Goal: Task Accomplishment & Management: Manage account settings

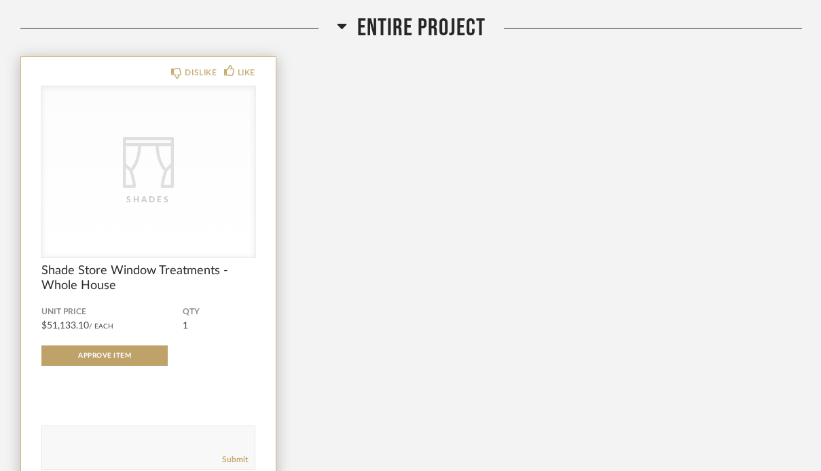
click at [188, 145] on div "CategoryIconFabrics Created with Sketch. Shades" at bounding box center [148, 171] width 214 height 171
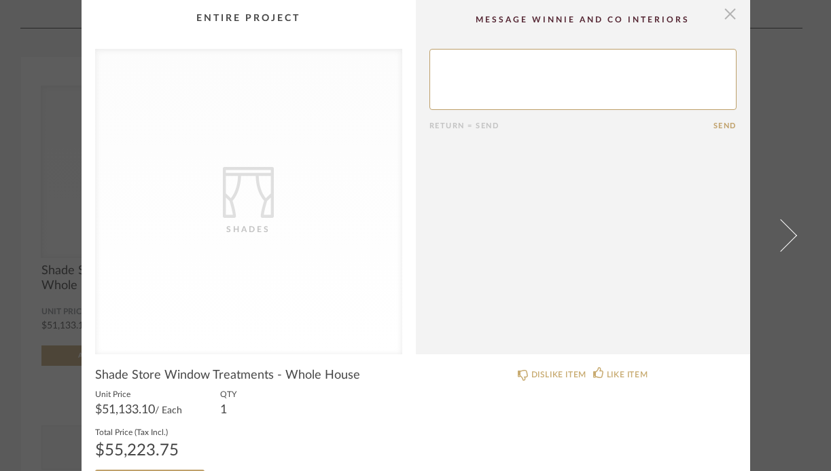
click at [728, 20] on span "button" at bounding box center [730, 13] width 27 height 27
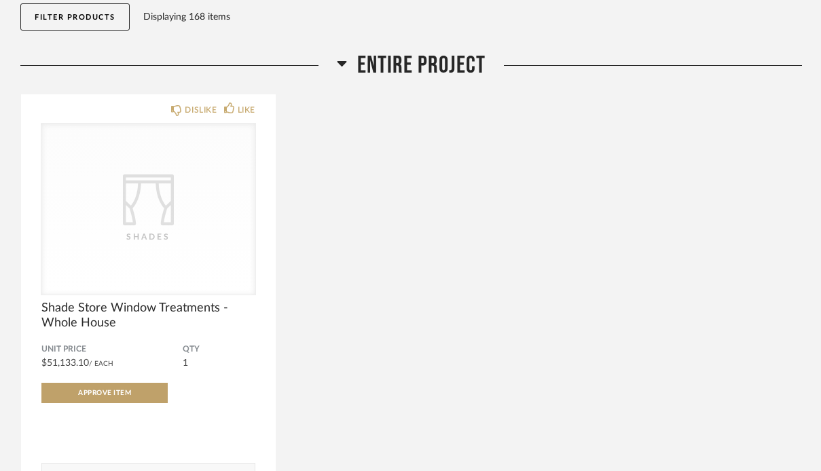
scroll to position [154, 0]
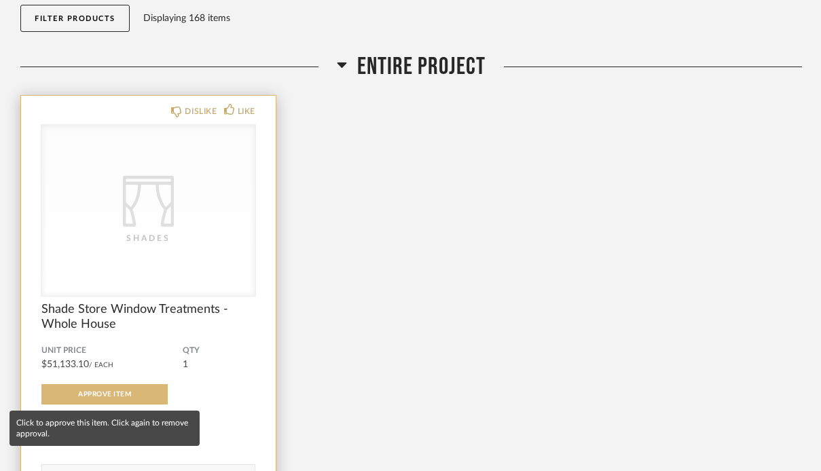
click at [113, 391] on span "Approve Item" at bounding box center [104, 394] width 53 height 7
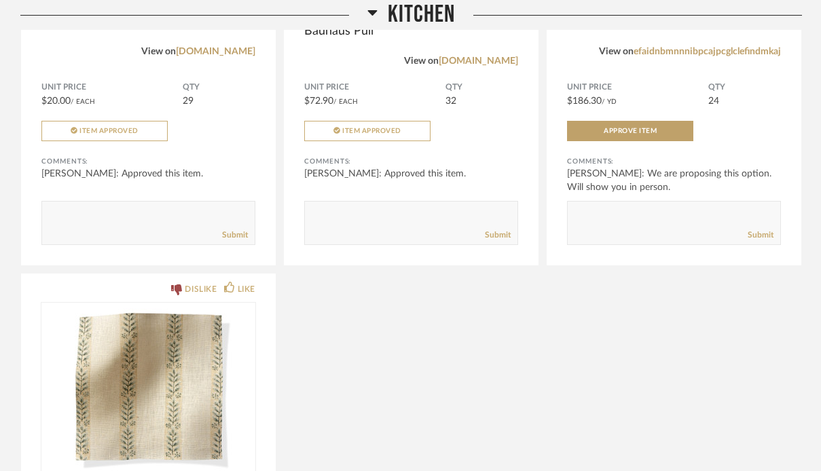
scroll to position [1978, 0]
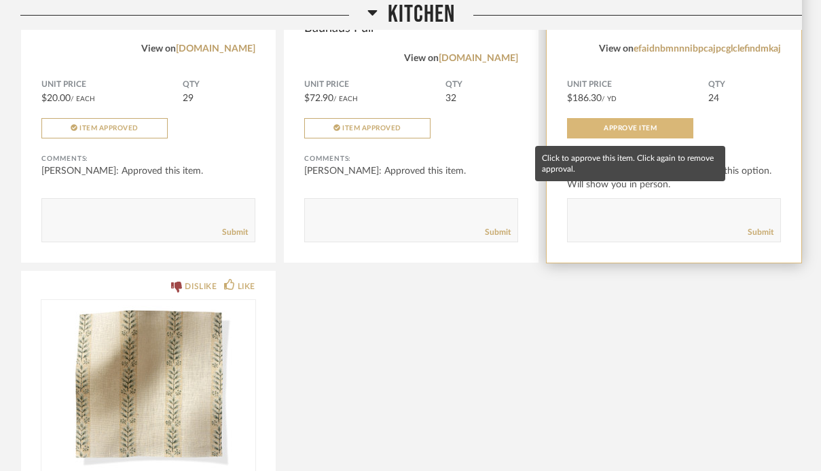
click at [651, 130] on span "Approve Item" at bounding box center [630, 128] width 53 height 7
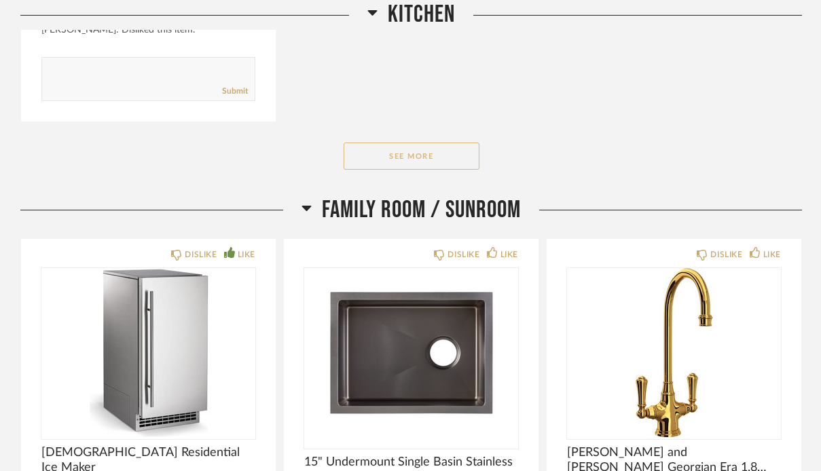
click at [453, 154] on button "See More" at bounding box center [412, 156] width 136 height 27
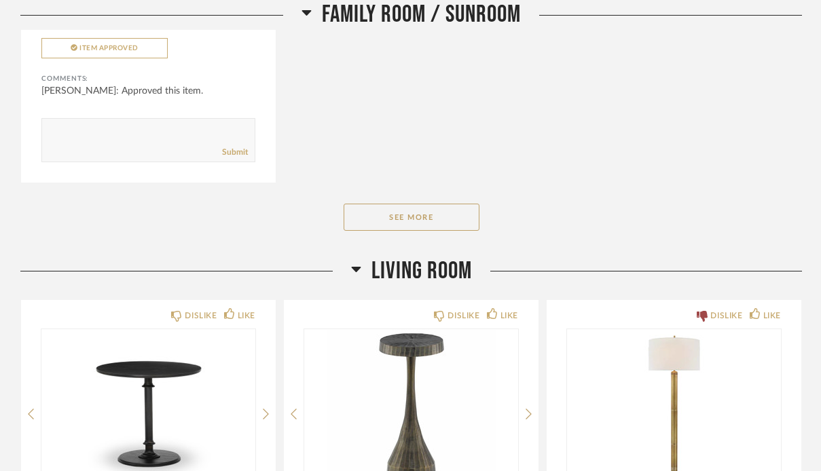
scroll to position [4013, 0]
click at [442, 213] on button "See More" at bounding box center [412, 216] width 136 height 27
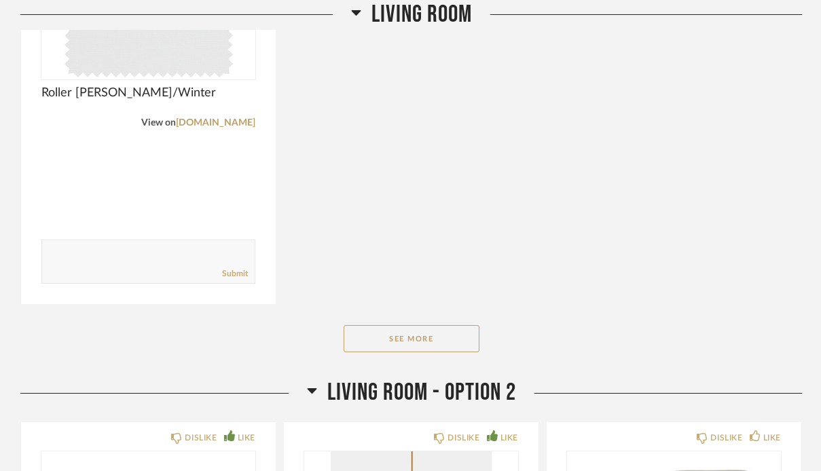
scroll to position [7243, 0]
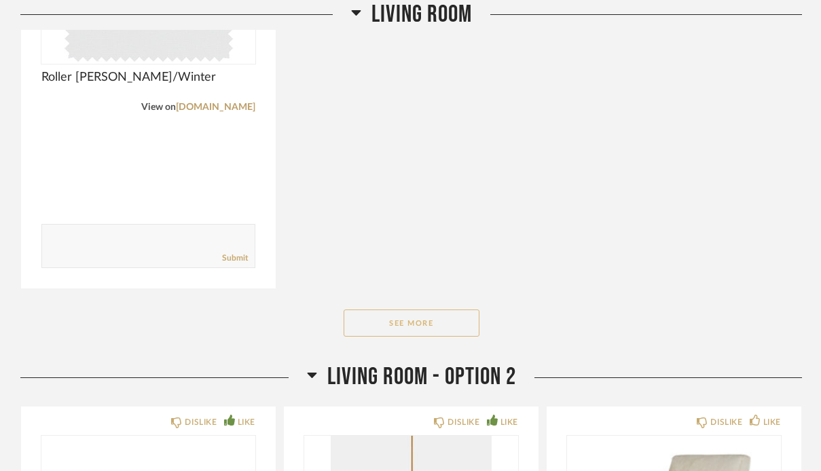
click at [420, 326] on button "See More" at bounding box center [412, 323] width 136 height 27
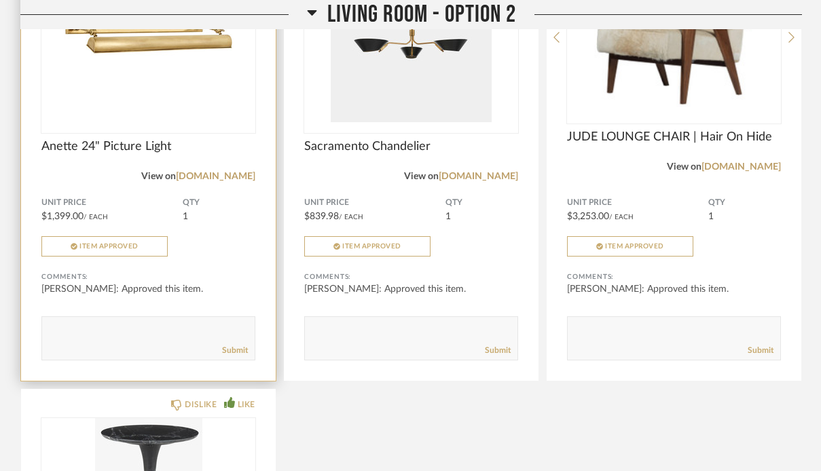
scroll to position [9613, 0]
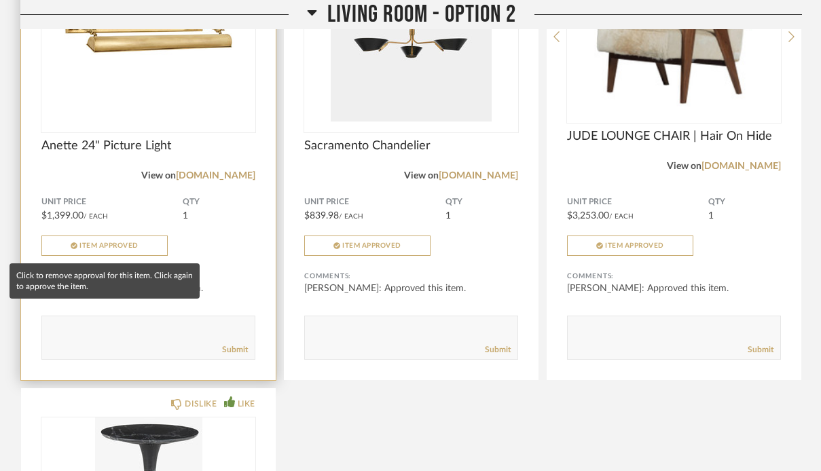
click at [115, 247] on span "Item Approved" at bounding box center [108, 246] width 59 height 7
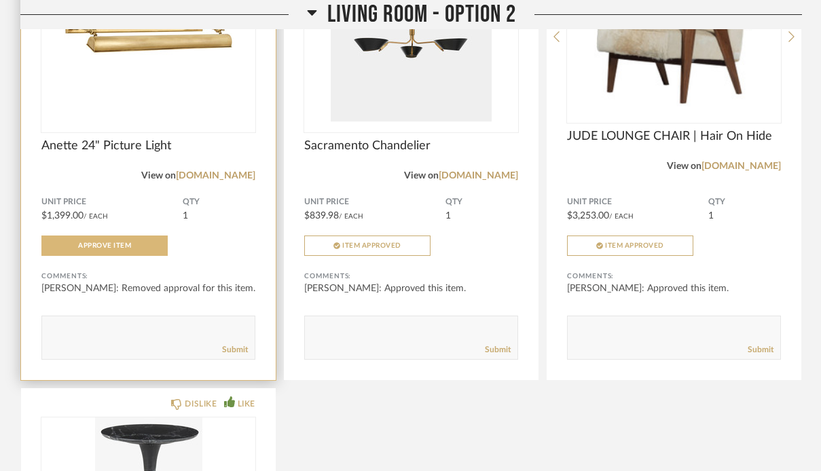
click at [110, 340] on textarea at bounding box center [148, 332] width 213 height 18
type textarea "Let's go ahead and return this"
click at [89, 329] on textarea at bounding box center [148, 332] width 213 height 18
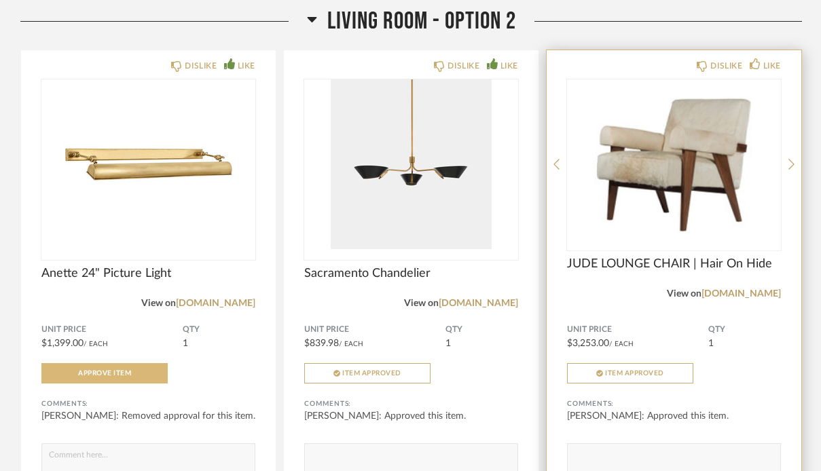
scroll to position [9485, 0]
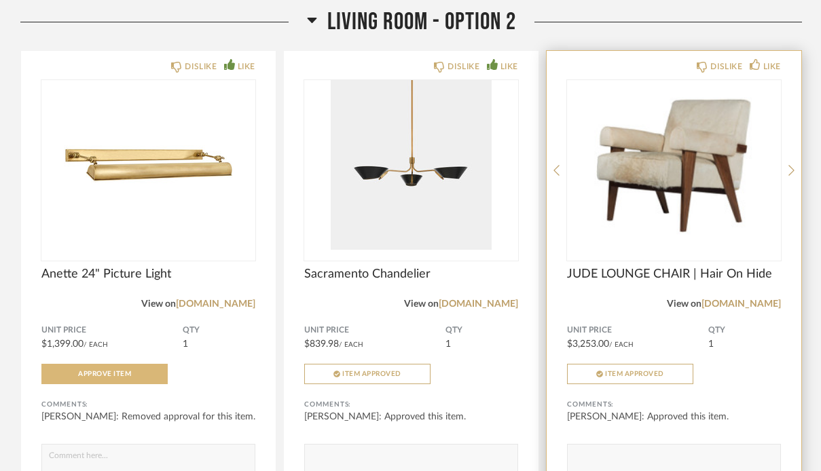
click at [670, 183] on img "0" at bounding box center [674, 165] width 214 height 170
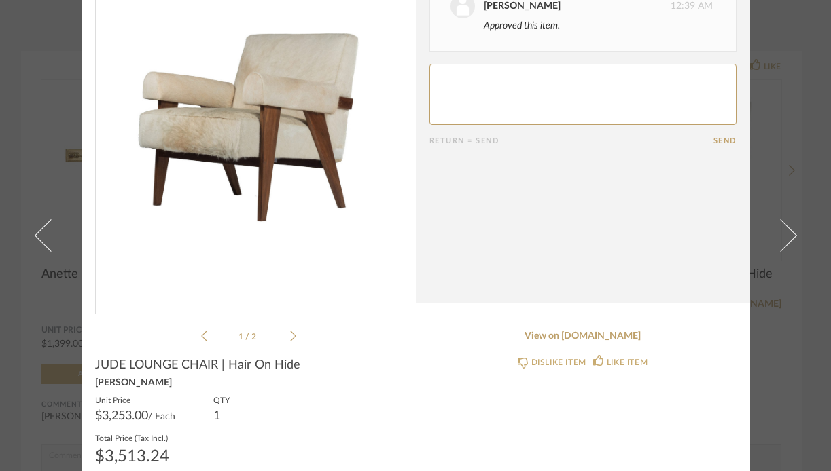
scroll to position [95, 0]
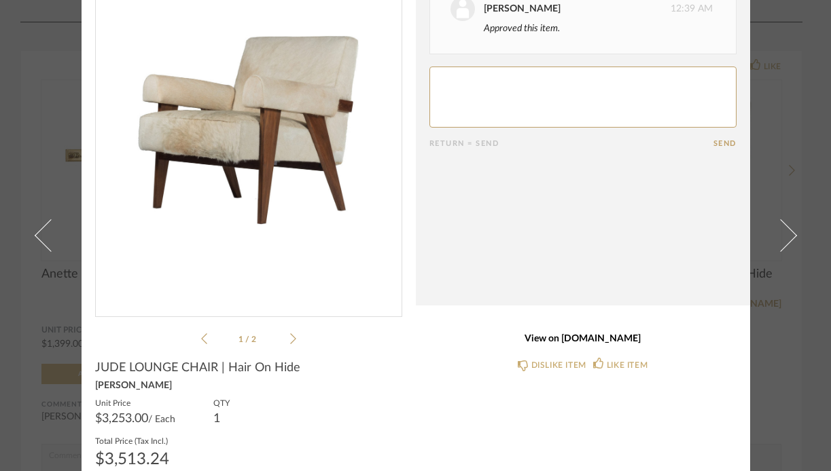
click at [595, 337] on link "View on [DOMAIN_NAME]" at bounding box center [582, 340] width 307 height 12
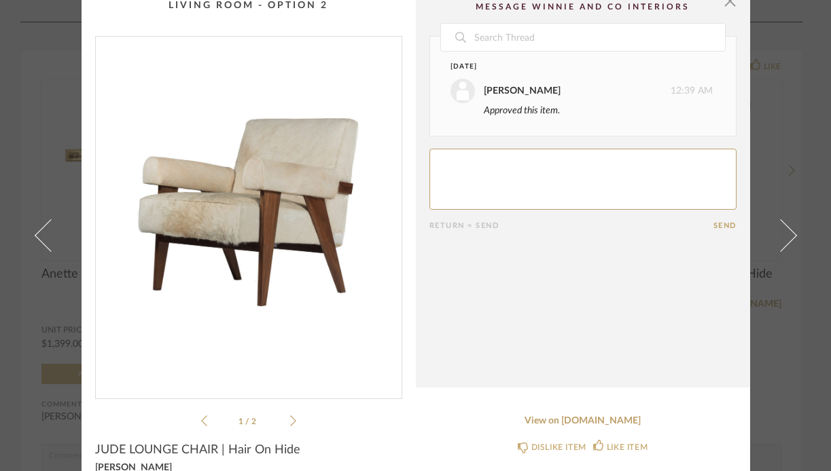
scroll to position [0, 0]
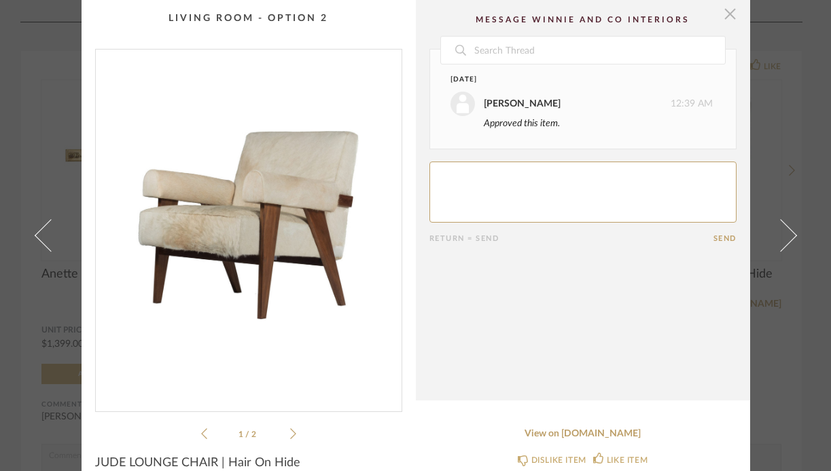
click at [725, 15] on span "button" at bounding box center [730, 13] width 27 height 27
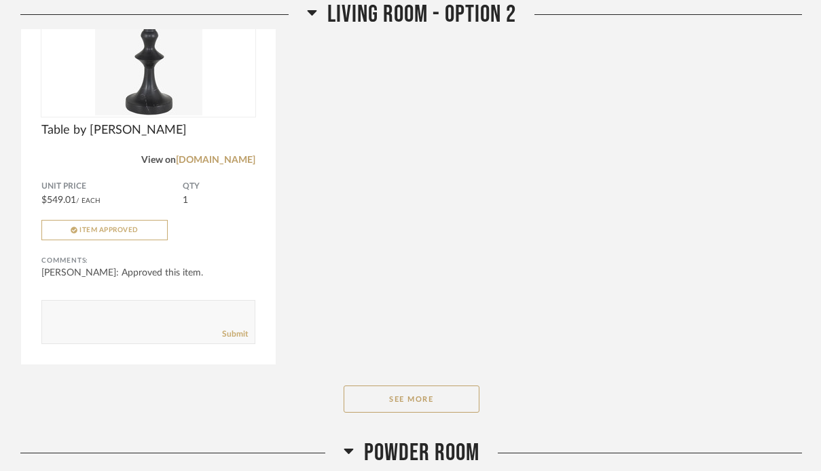
scroll to position [10207, 0]
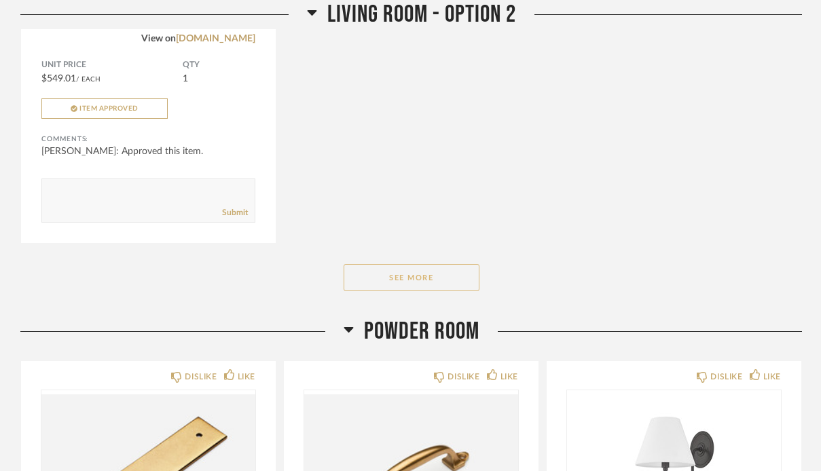
click at [442, 277] on button "See More" at bounding box center [412, 277] width 136 height 27
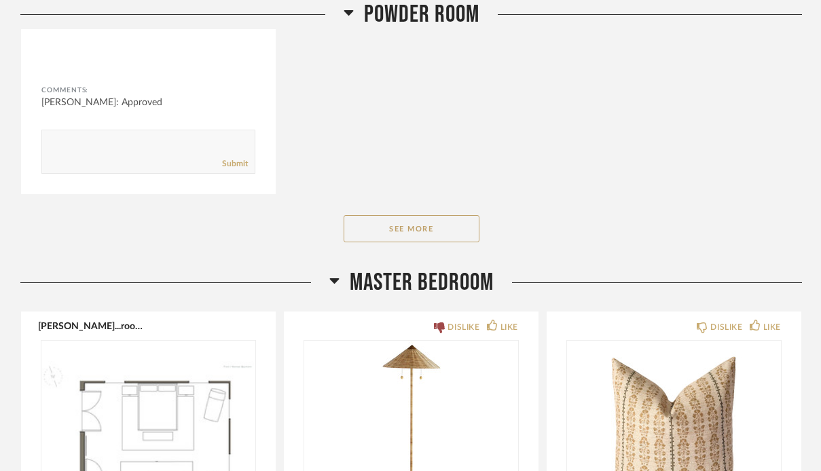
scroll to position [13105, 0]
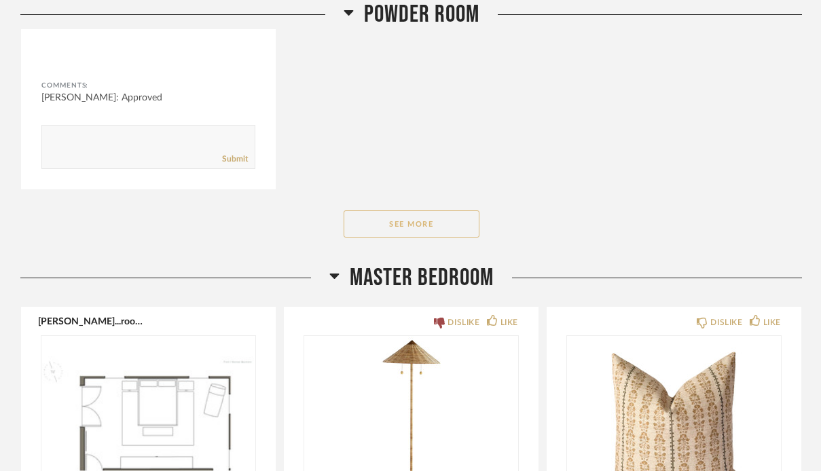
click at [376, 232] on button "See More" at bounding box center [412, 224] width 136 height 27
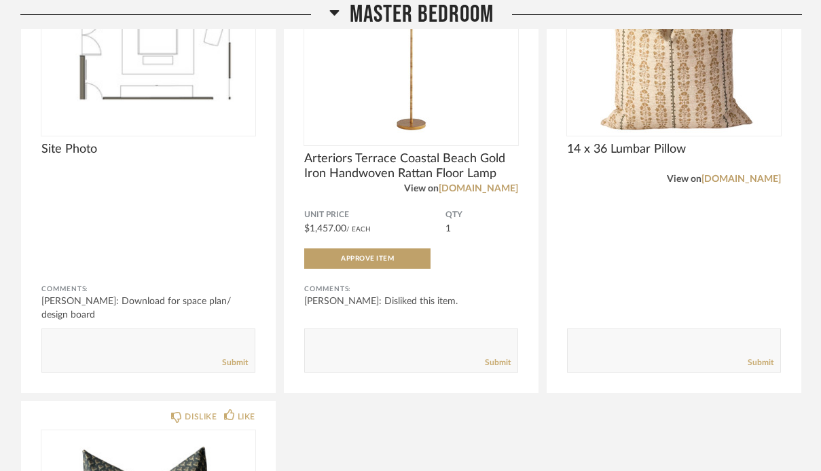
scroll to position [13516, 0]
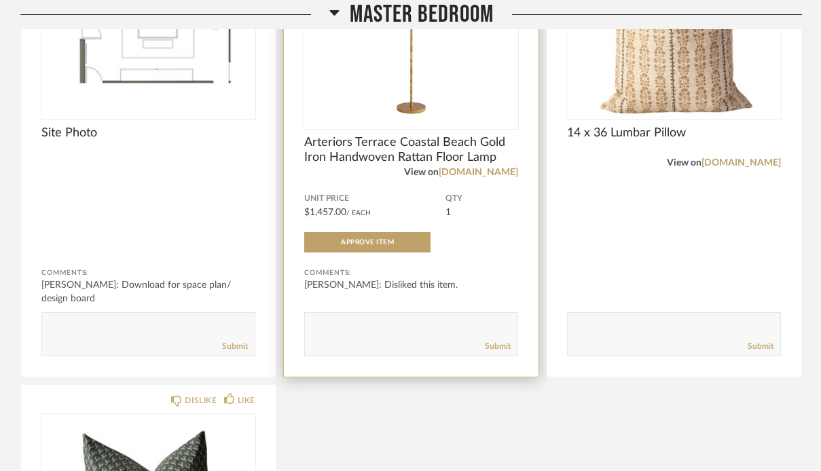
click at [374, 336] on textarea at bounding box center [411, 328] width 213 height 18
type textarea "We will move ahead with out a standing lamp for now."
click at [501, 353] on link "Submit" at bounding box center [498, 347] width 26 height 12
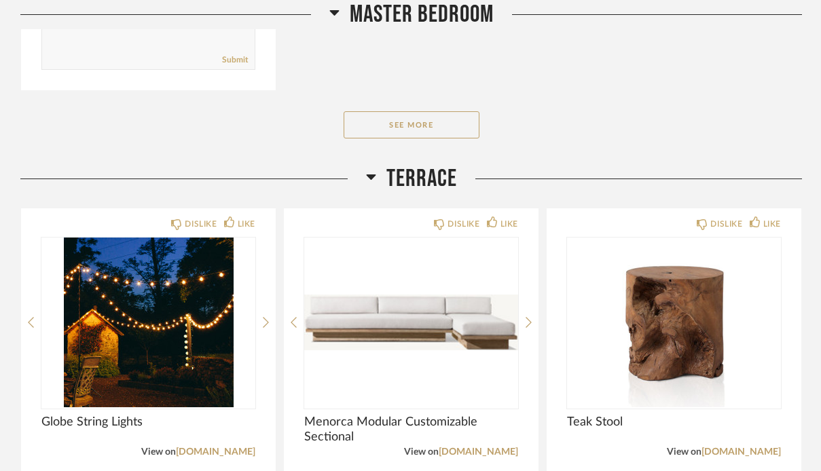
scroll to position [14245, 0]
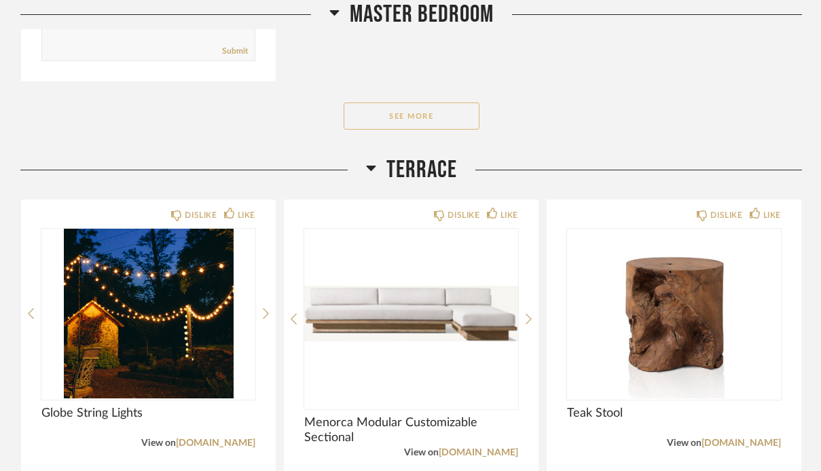
click at [413, 115] on button "See More" at bounding box center [412, 116] width 136 height 27
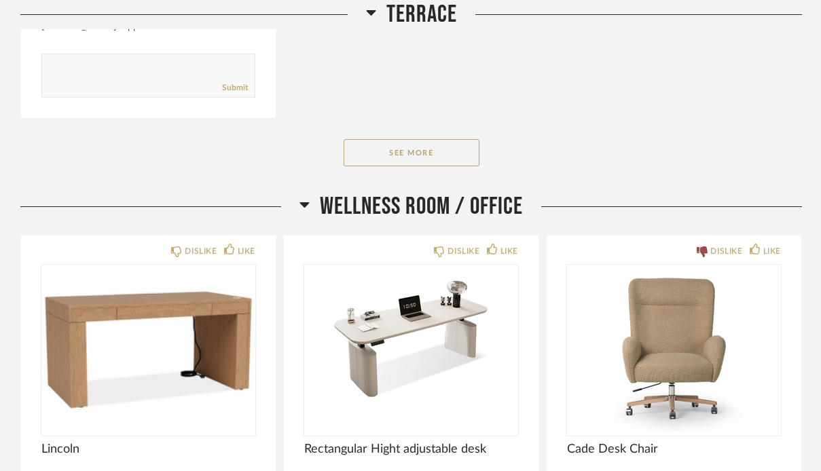
scroll to position [17583, 0]
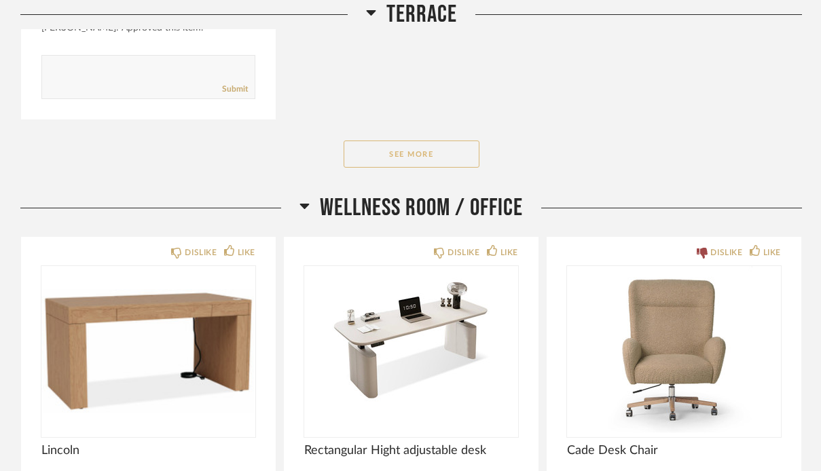
click at [448, 164] on button "See More" at bounding box center [412, 154] width 136 height 27
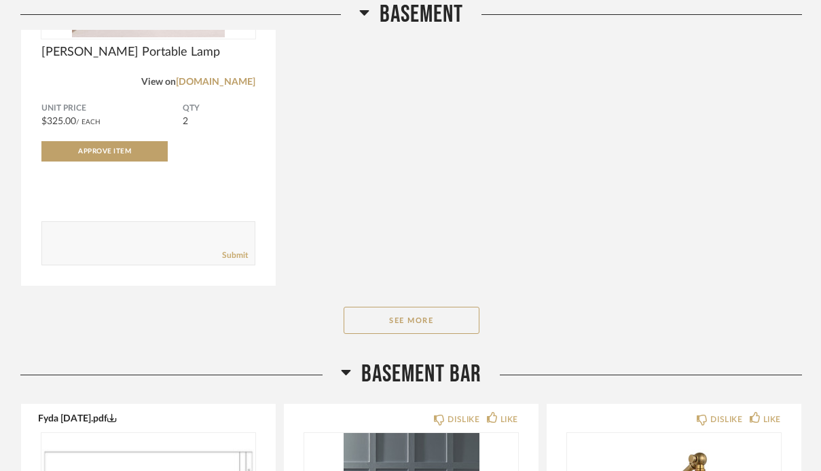
scroll to position [22389, 0]
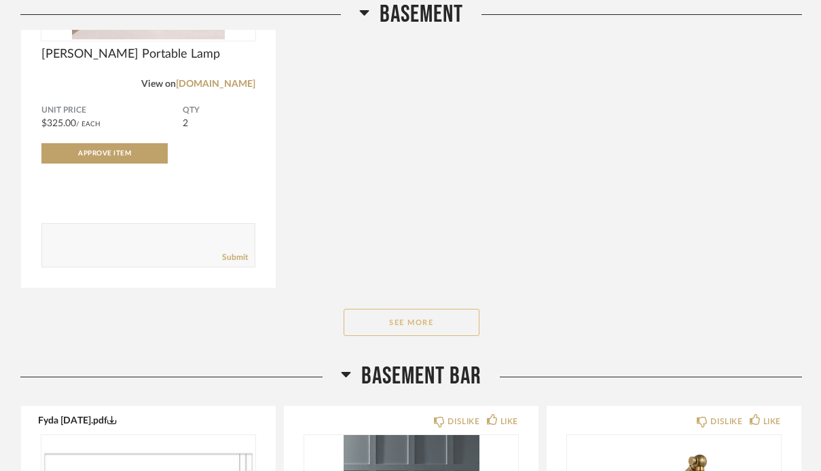
click at [408, 336] on button "See More" at bounding box center [412, 322] width 136 height 27
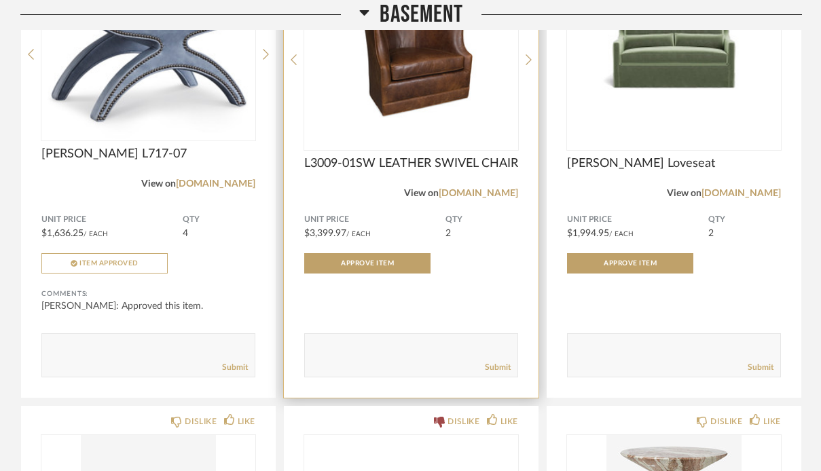
scroll to position [22754, 0]
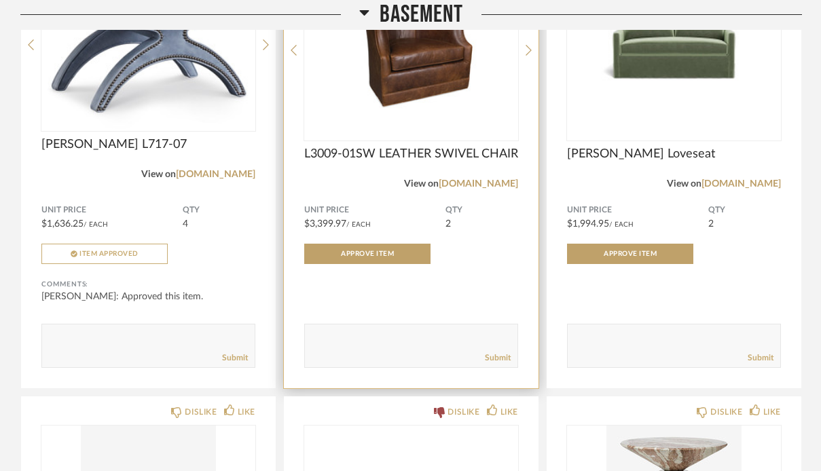
click at [362, 349] on textarea at bounding box center [411, 340] width 213 height 18
type textarea "Re-select on these please"
click at [490, 364] on link "Submit" at bounding box center [498, 359] width 26 height 12
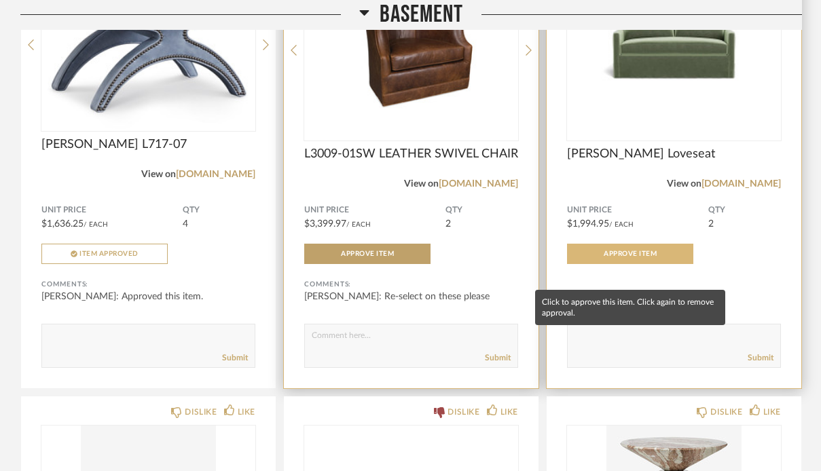
click at [631, 257] on span "Approve Item" at bounding box center [630, 254] width 53 height 7
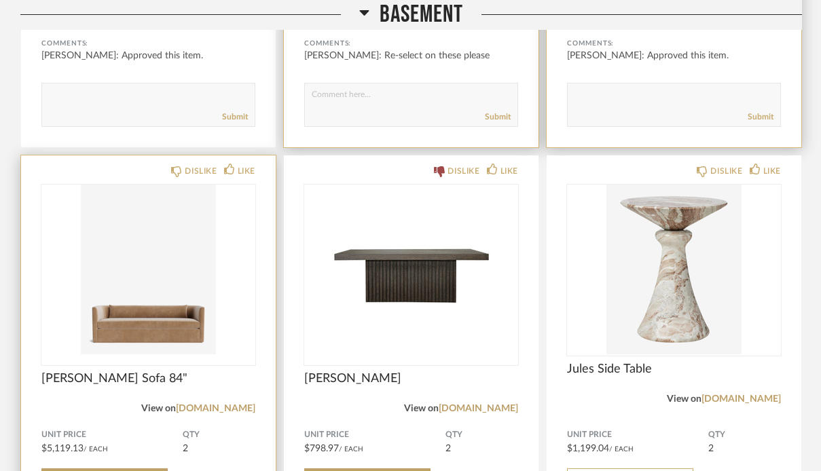
scroll to position [23183, 0]
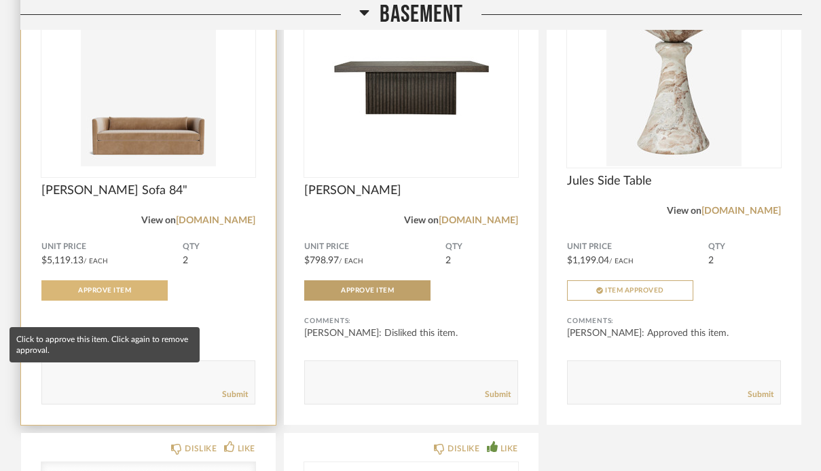
click at [112, 294] on span "Approve Item" at bounding box center [104, 290] width 53 height 7
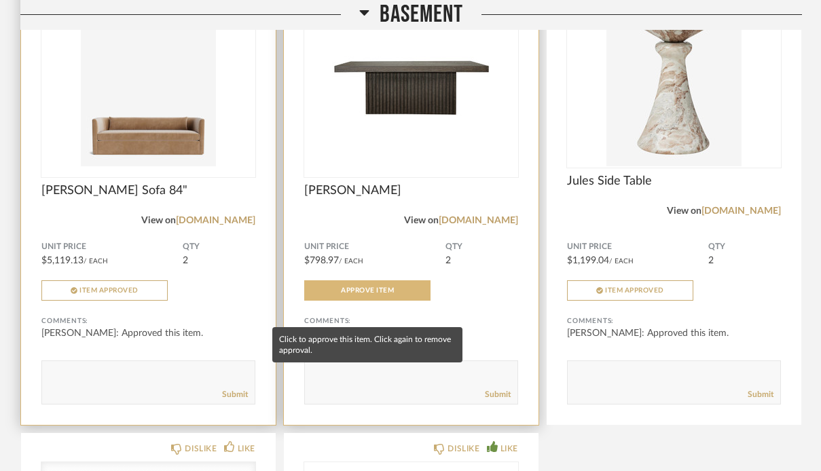
click at [379, 294] on span "Approve Item" at bounding box center [367, 290] width 53 height 7
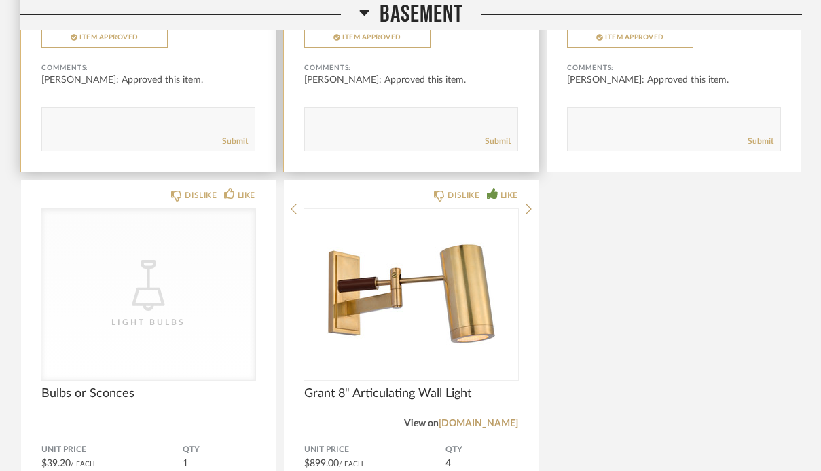
scroll to position [23626, 0]
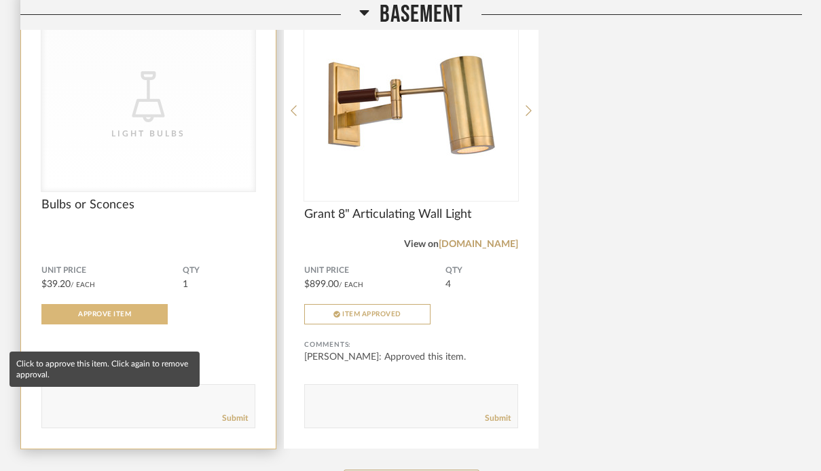
click at [135, 325] on button "Approve Item" at bounding box center [104, 314] width 126 height 20
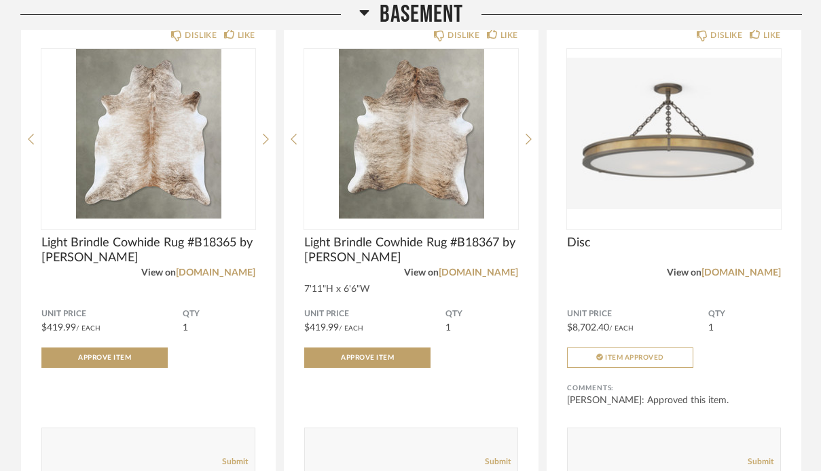
scroll to position [21732, 0]
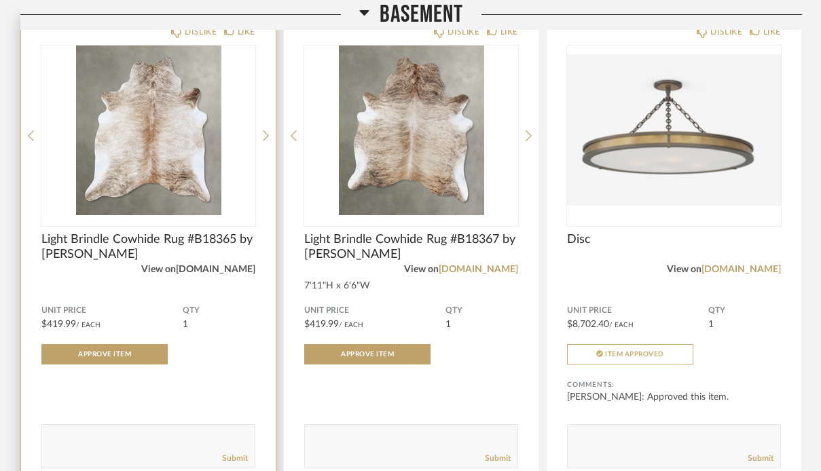
click at [223, 274] on link "[DOMAIN_NAME]" at bounding box center [215, 270] width 79 height 10
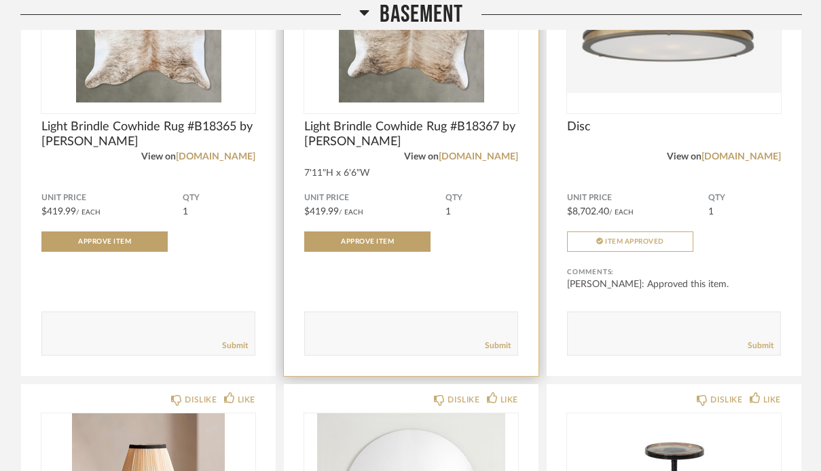
scroll to position [21838, 0]
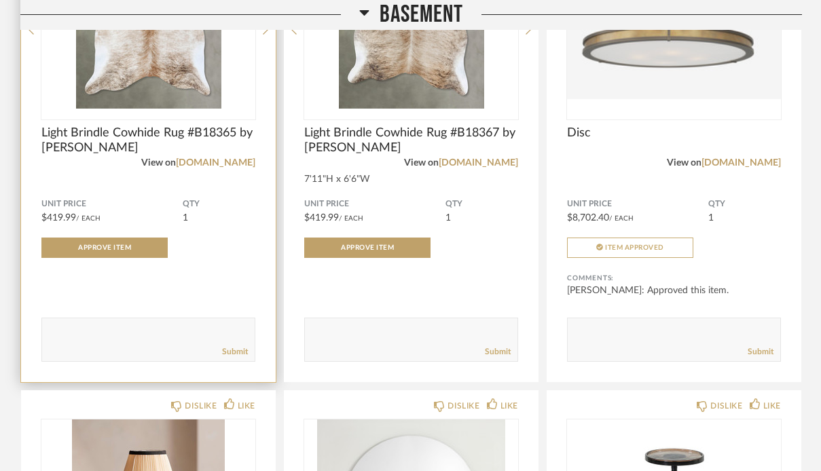
click at [137, 343] on textarea at bounding box center [148, 334] width 213 height 18
type textarea "Can we have other assymetrical options to look at? [PERSON_NAME] does not like …"
click at [241, 358] on link "Submit" at bounding box center [235, 352] width 26 height 12
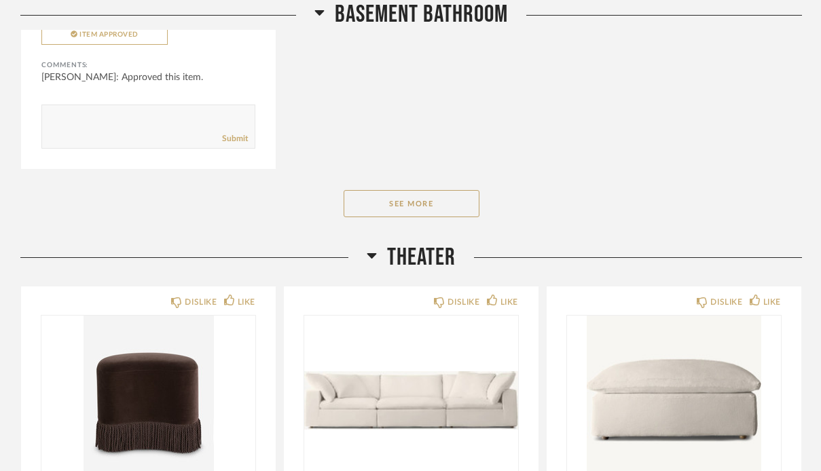
scroll to position [25931, 0]
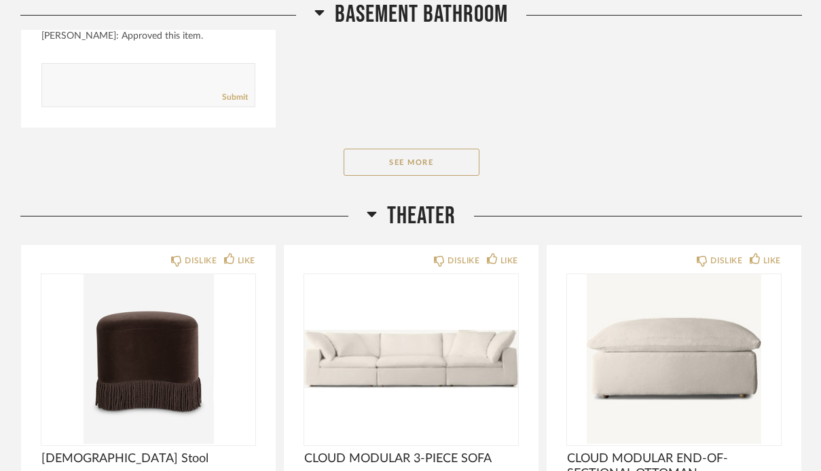
click at [418, 176] on button "See More" at bounding box center [412, 162] width 136 height 27
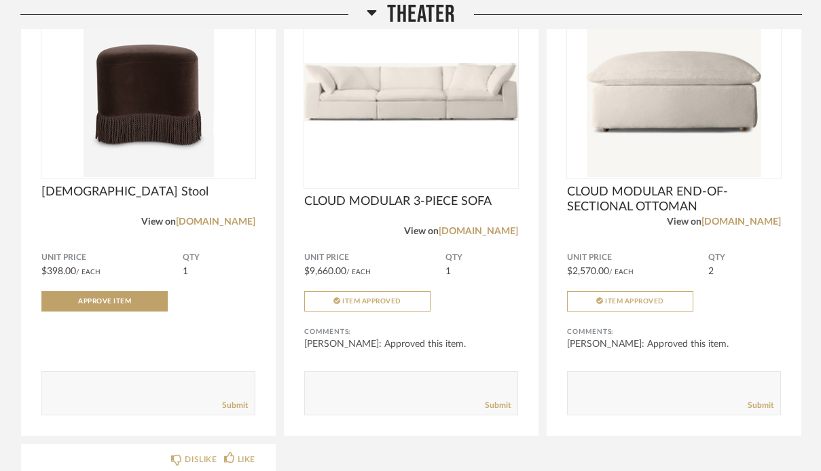
scroll to position [26646, 0]
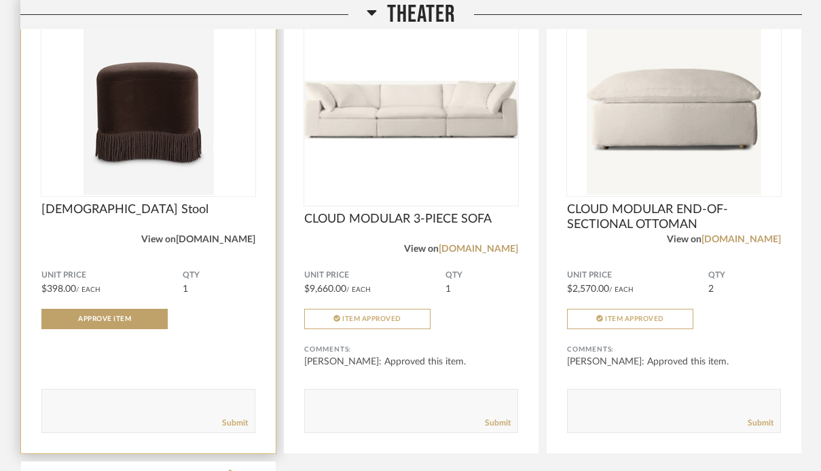
click at [224, 245] on link "[DOMAIN_NAME]" at bounding box center [215, 240] width 79 height 10
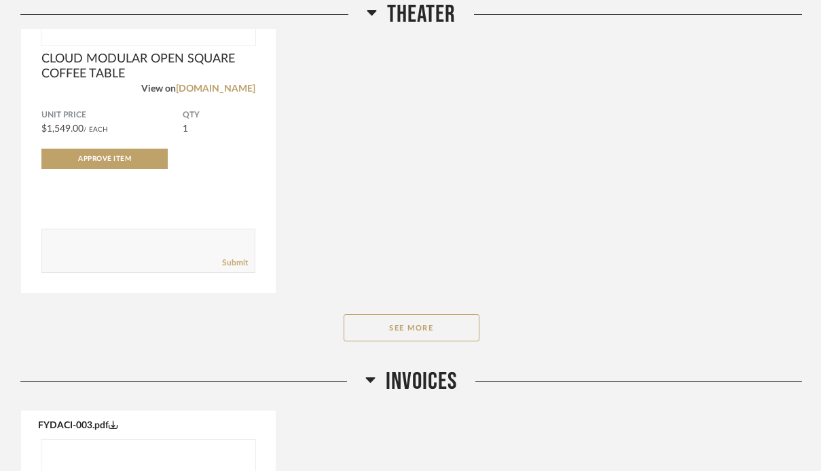
scroll to position [27343, 0]
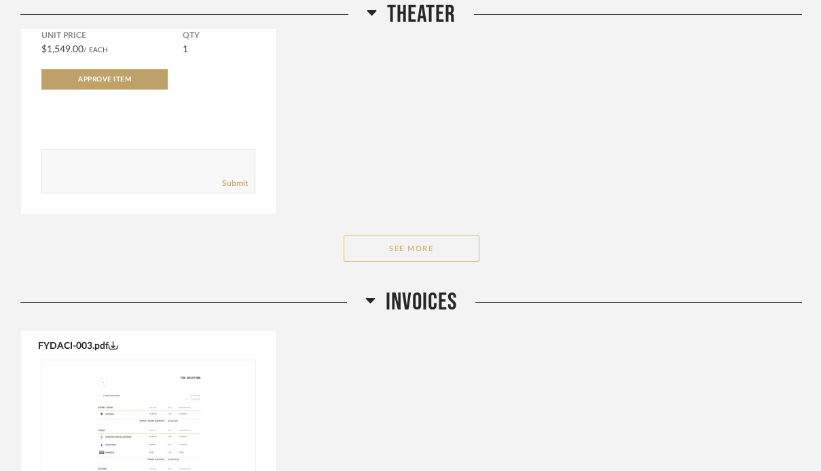
click at [428, 262] on button "See More" at bounding box center [412, 248] width 136 height 27
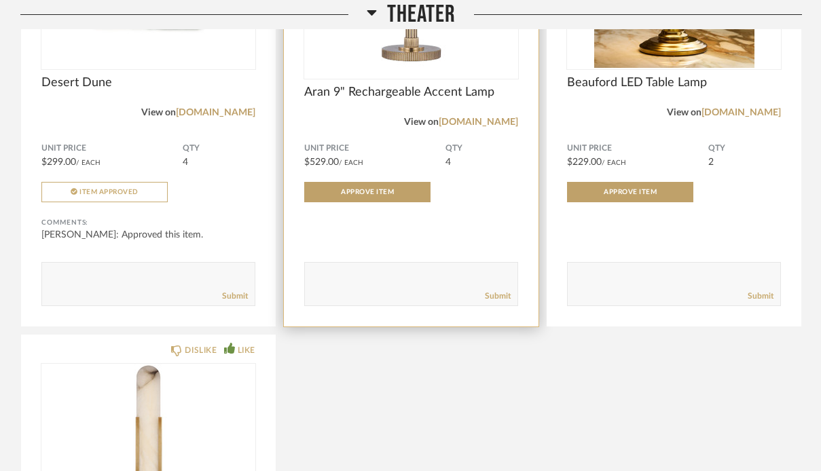
scroll to position [28131, 0]
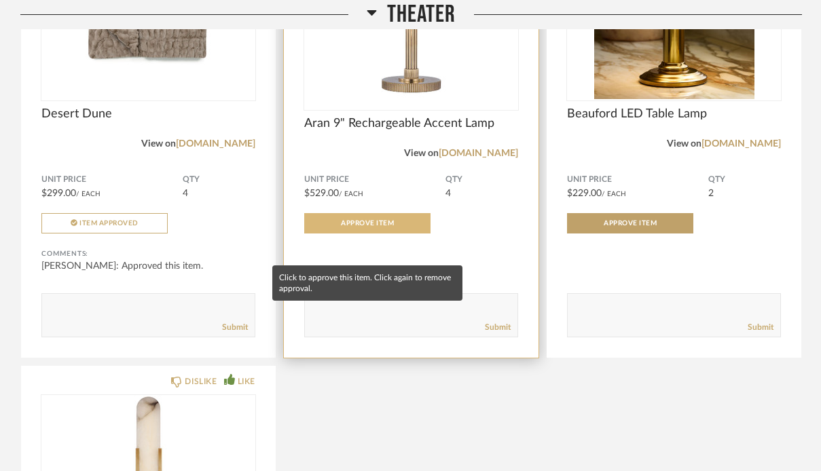
click at [379, 227] on span "Approve Item" at bounding box center [367, 223] width 53 height 7
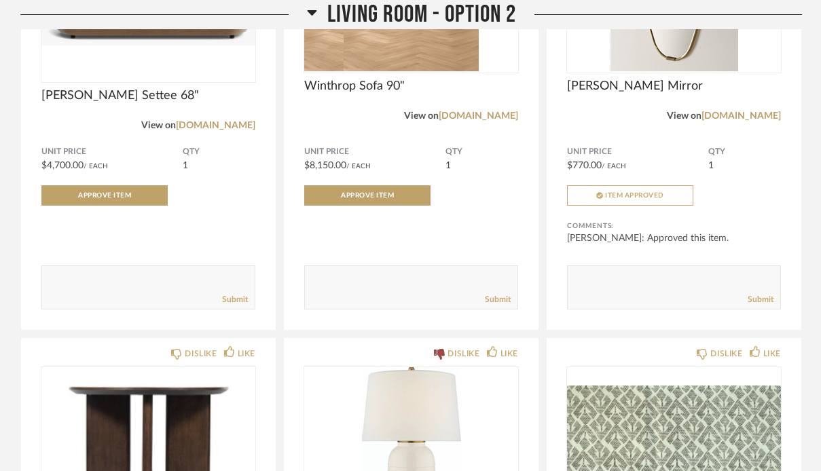
scroll to position [10596, 0]
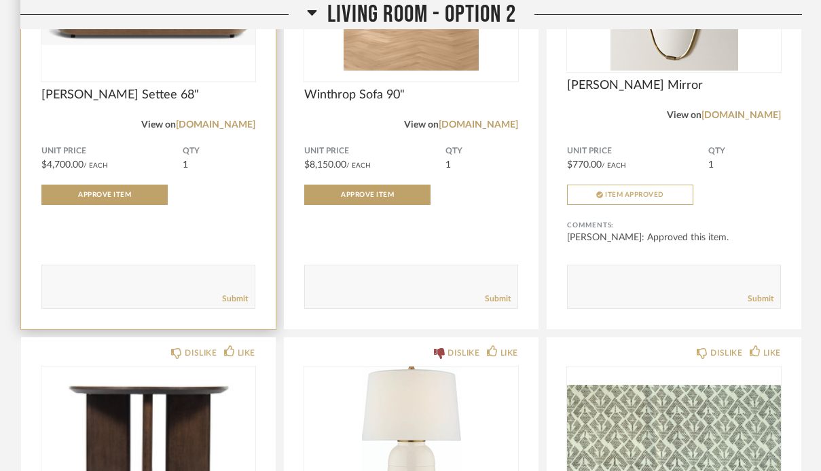
click at [174, 285] on textarea at bounding box center [148, 281] width 213 height 18
click at [98, 279] on textarea at bounding box center [148, 281] width 213 height 18
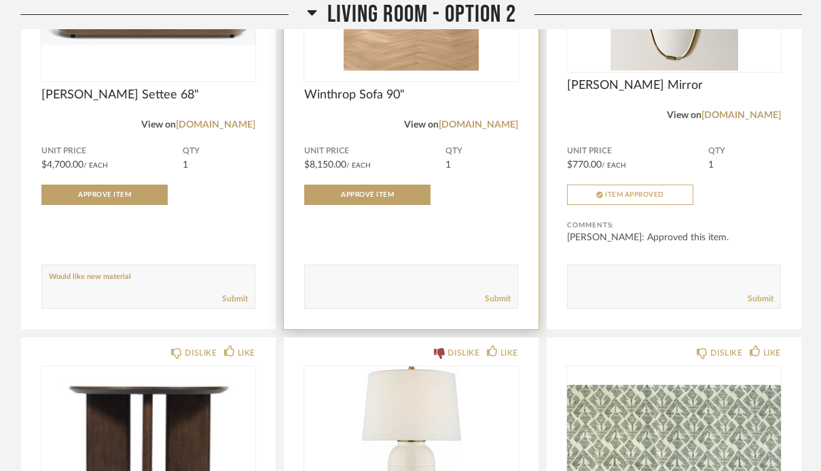
type textarea "Would like new material"
click at [423, 266] on div "Comments: Submit" at bounding box center [411, 264] width 214 height 90
click at [414, 279] on textarea at bounding box center [411, 281] width 213 height 18
paste textarea "Would like new material"
type textarea "Would like new material"
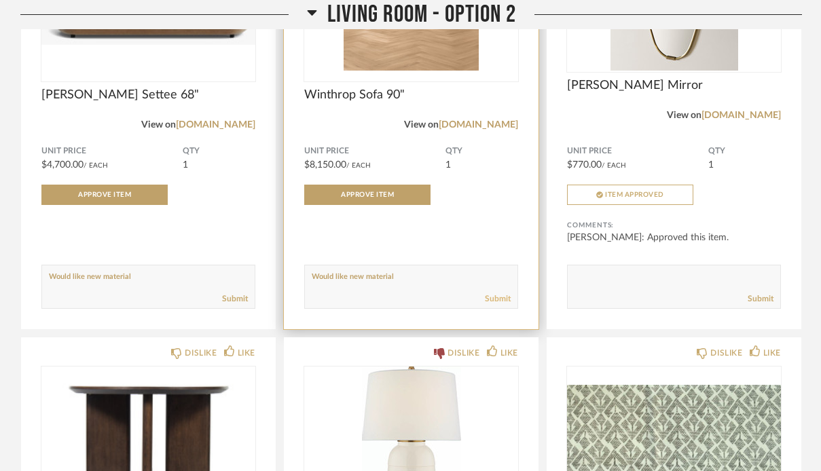
click at [505, 305] on link "Submit" at bounding box center [498, 299] width 26 height 12
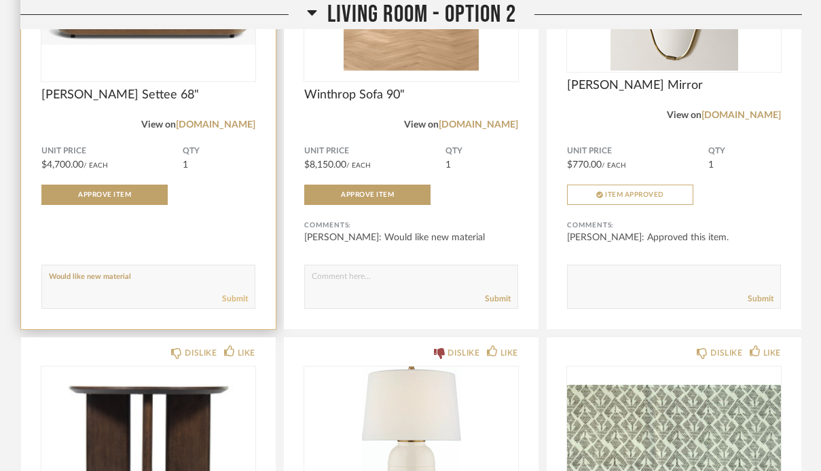
click at [236, 300] on link "Submit" at bounding box center [235, 299] width 26 height 12
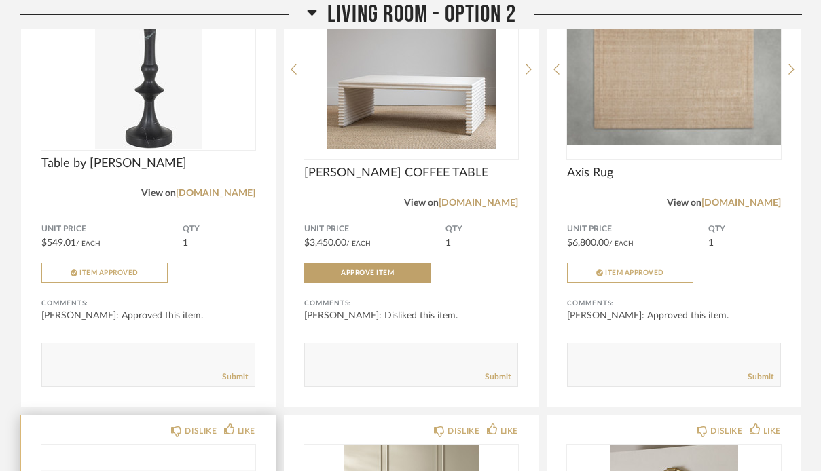
scroll to position [10051, 0]
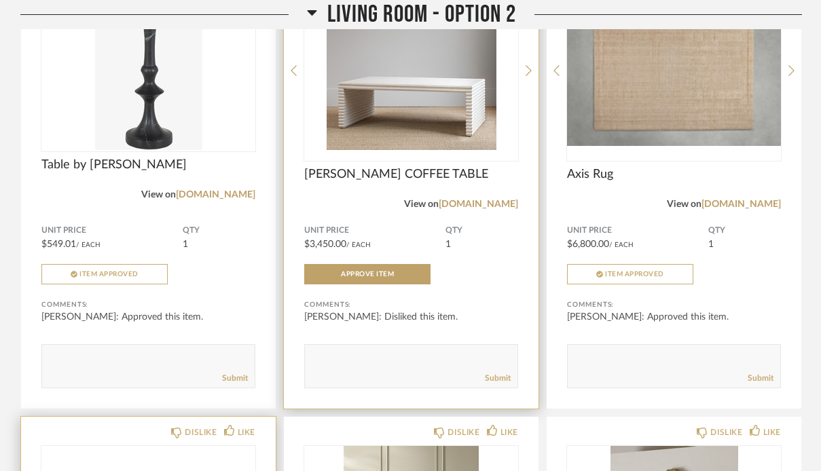
click at [401, 363] on textarea at bounding box center [411, 360] width 213 height 18
type textarea "New table option"
click at [503, 384] on link "Submit" at bounding box center [498, 379] width 26 height 12
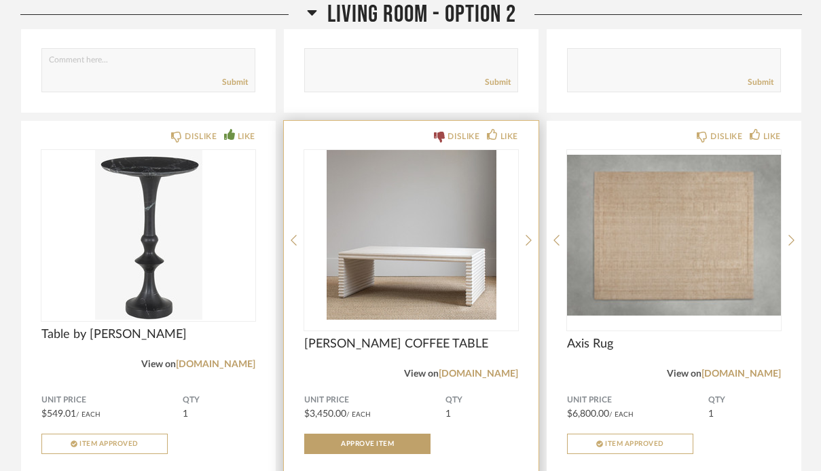
scroll to position [9665, 0]
